Goal: Task Accomplishment & Management: Use online tool/utility

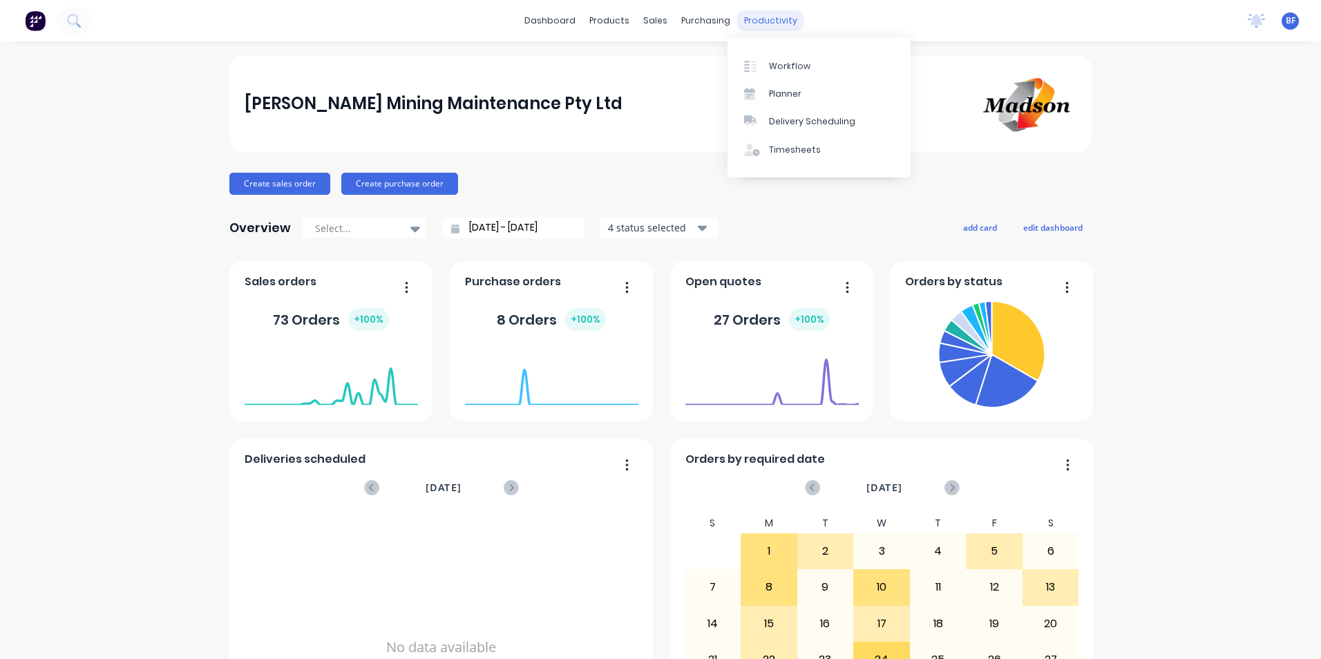
click at [751, 20] on div "productivity" at bounding box center [770, 20] width 67 height 21
click at [775, 146] on div "Timesheets" at bounding box center [795, 150] width 52 height 12
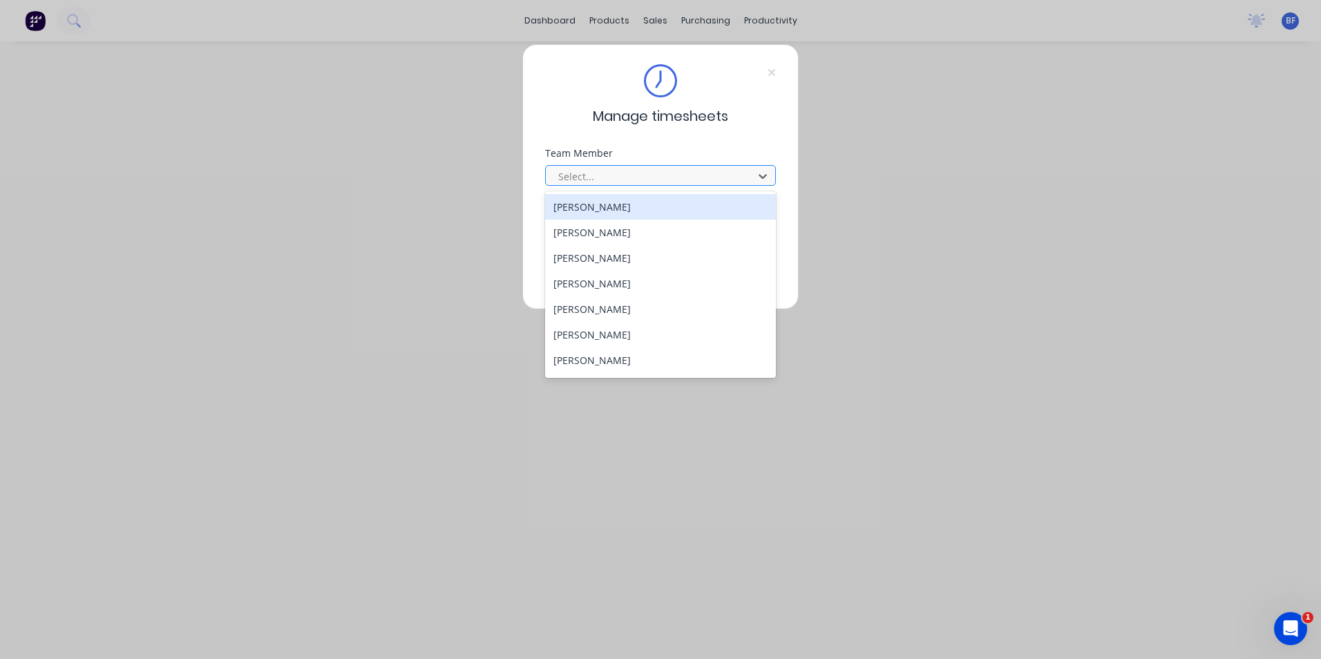
click at [667, 178] on div at bounding box center [651, 176] width 189 height 17
click at [592, 206] on div "[PERSON_NAME]" at bounding box center [660, 207] width 231 height 26
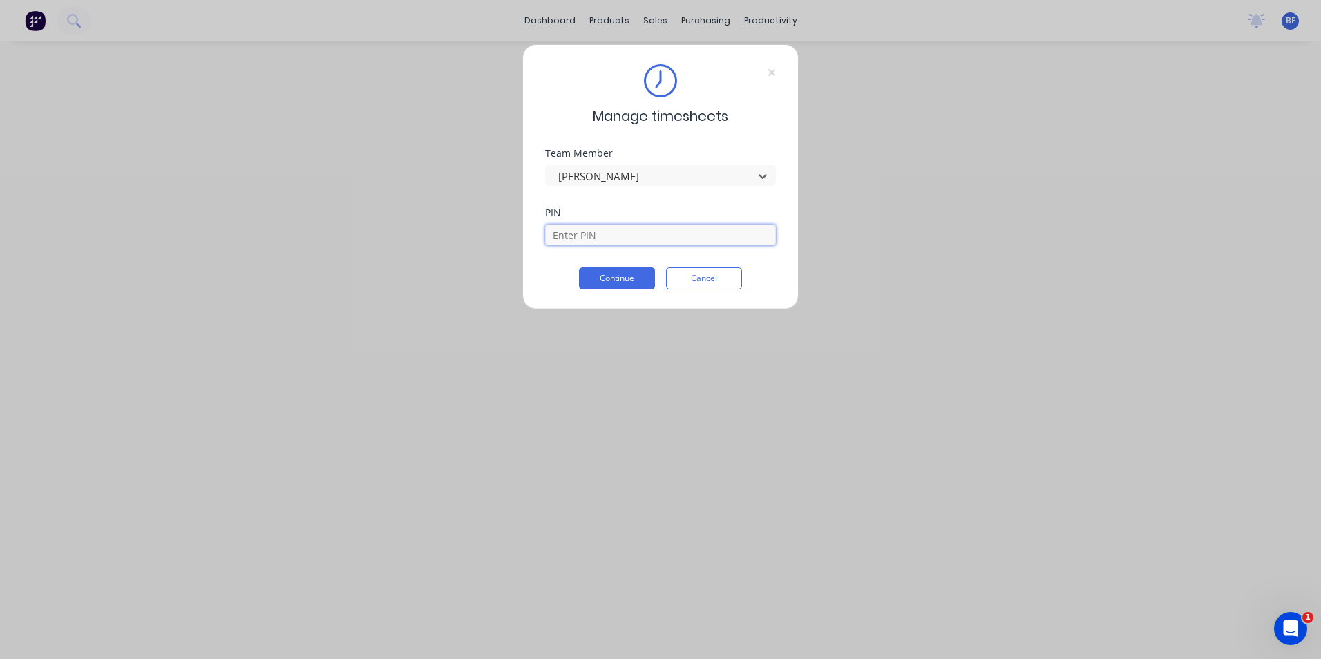
click at [611, 239] on input at bounding box center [660, 235] width 231 height 21
type input "6721"
click at [736, 170] on div at bounding box center [651, 176] width 189 height 17
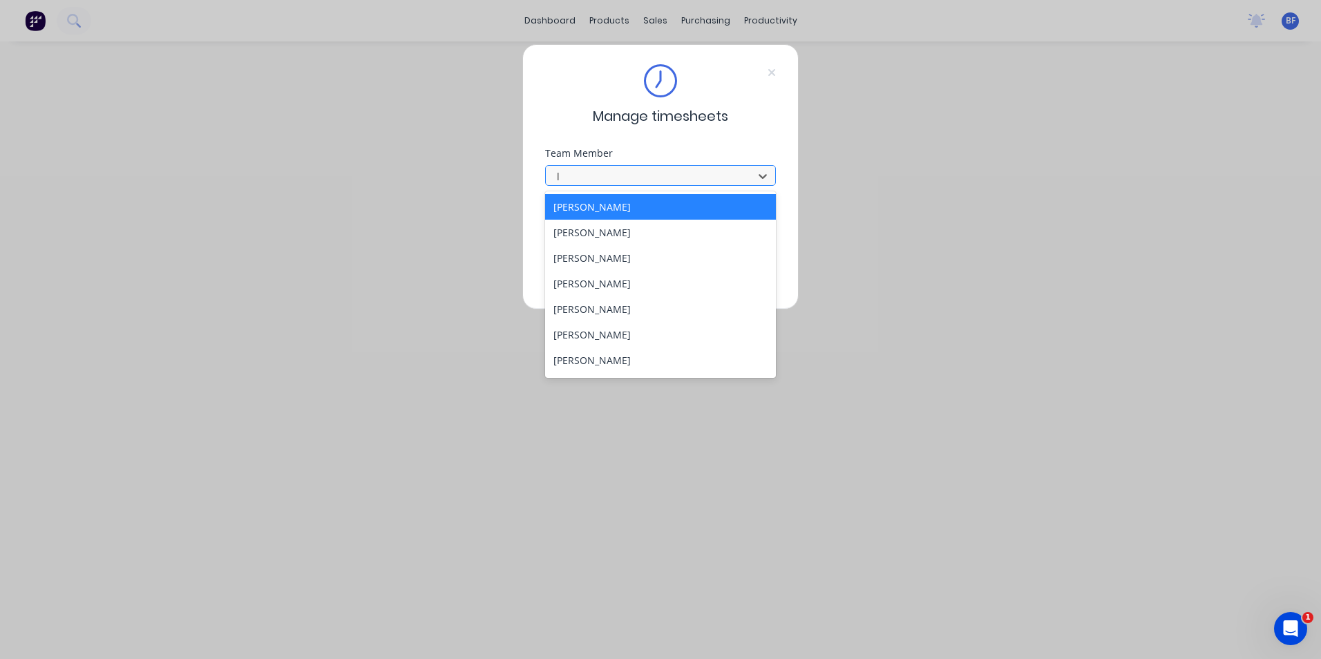
type input "le"
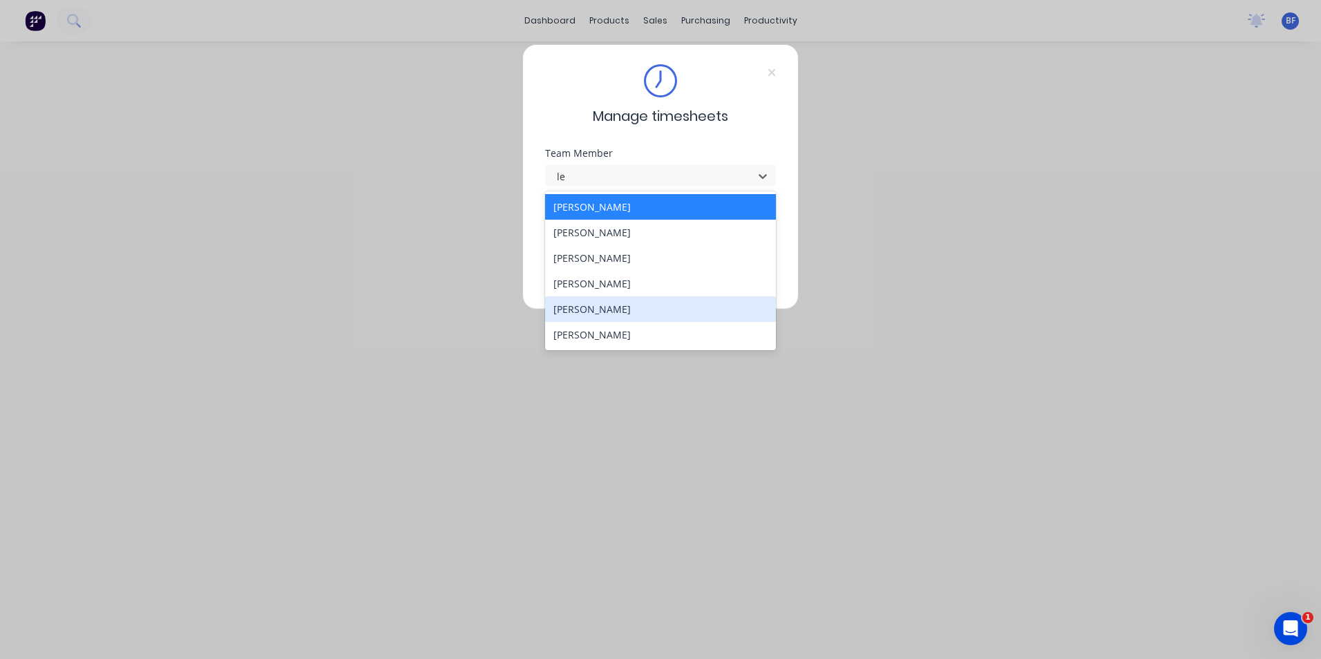
click at [606, 310] on div "Leigh Parker" at bounding box center [660, 309] width 231 height 26
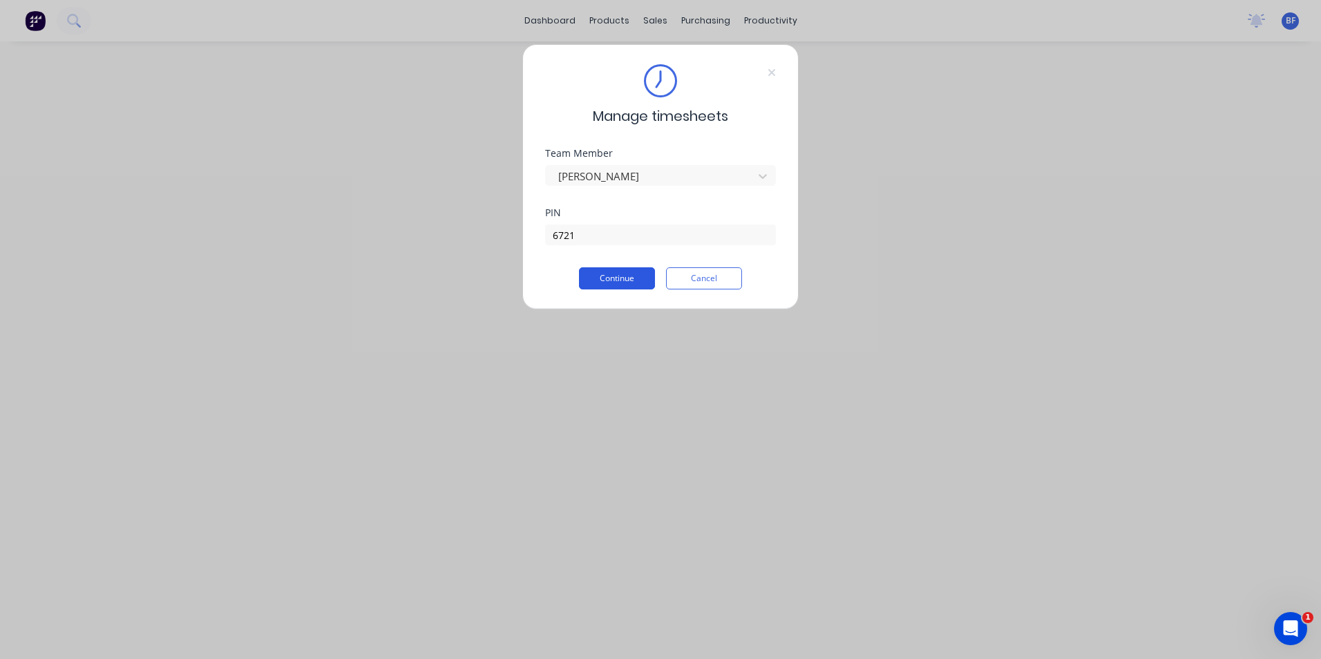
click at [614, 278] on button "Continue" at bounding box center [617, 278] width 76 height 22
click at [774, 75] on icon at bounding box center [771, 72] width 7 height 7
